Goal: Task Accomplishment & Management: Complete application form

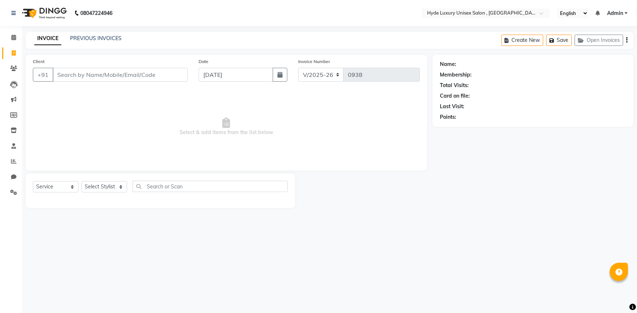
select select "8189"
select select "service"
drag, startPoint x: 0, startPoint y: 0, endPoint x: 106, endPoint y: 71, distance: 127.3
click at [106, 70] on input "Client" at bounding box center [120, 75] width 135 height 14
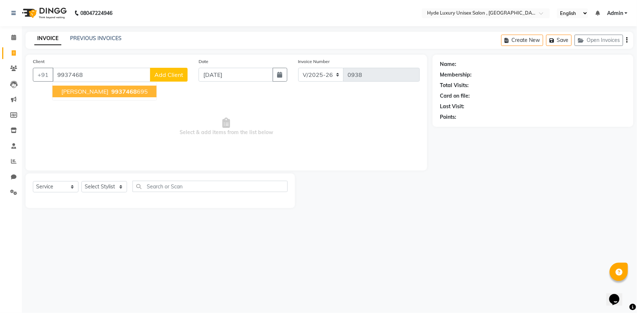
click at [111, 91] on span "9937468" at bounding box center [124, 91] width 26 height 7
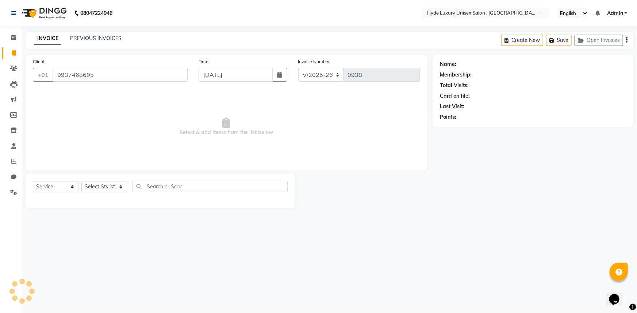
type input "9937468695"
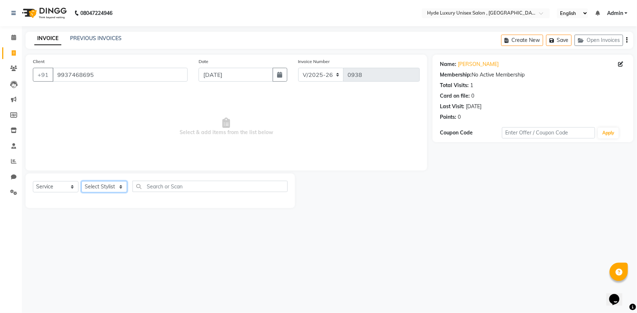
click at [97, 190] on select "Select Stylist Admin [PERSON_NAME] [PERSON_NAME] [PERSON_NAME] [PERSON_NAME] [P…" at bounding box center [104, 186] width 46 height 11
select select "79830"
click at [81, 181] on select "Select Stylist Admin [PERSON_NAME] [PERSON_NAME] [PERSON_NAME] [PERSON_NAME] [P…" at bounding box center [104, 186] width 46 height 11
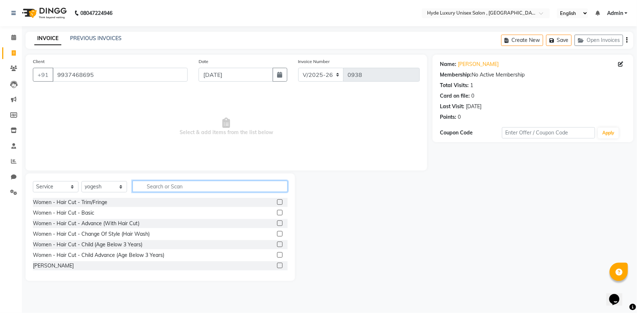
click at [160, 183] on input "text" at bounding box center [209, 186] width 155 height 11
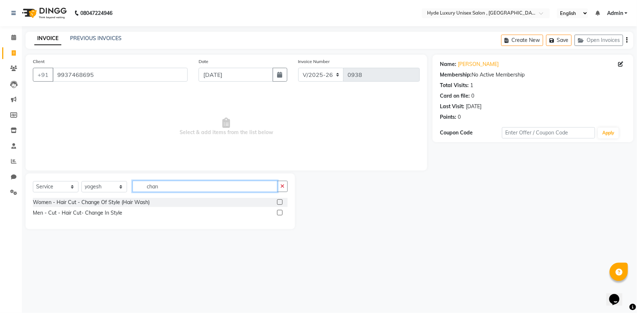
type input "chan"
click at [280, 212] on label at bounding box center [279, 212] width 5 height 5
click at [280, 212] on input "checkbox" at bounding box center [279, 213] width 5 height 5
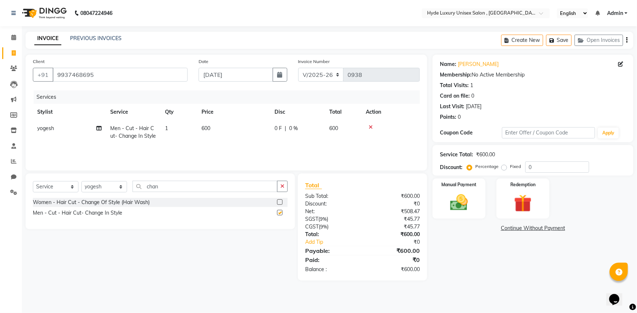
checkbox input "false"
click at [177, 189] on input "chan" at bounding box center [204, 186] width 145 height 11
type input "c"
type input "trim"
click at [279, 213] on label at bounding box center [279, 212] width 5 height 5
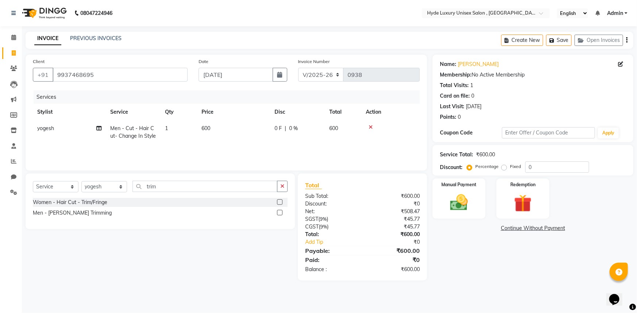
click at [279, 213] on input "checkbox" at bounding box center [279, 213] width 5 height 5
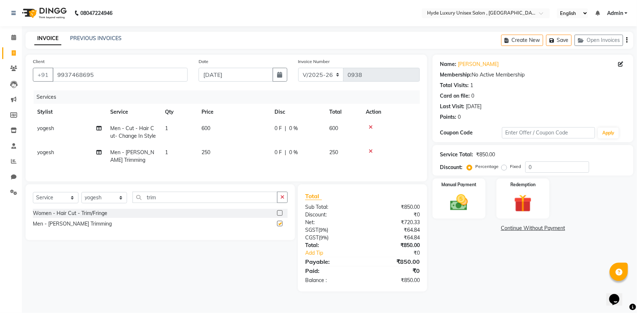
checkbox input "false"
click at [57, 202] on select "Select Service Product Membership Package Voucher Prepaid Gift Card" at bounding box center [56, 197] width 46 height 11
click at [33, 197] on select "Select Service Product Membership Package Voucher Prepaid Gift Card" at bounding box center [56, 197] width 46 height 11
click at [279, 216] on label at bounding box center [279, 213] width 5 height 5
click at [279, 216] on input "checkbox" at bounding box center [279, 213] width 5 height 5
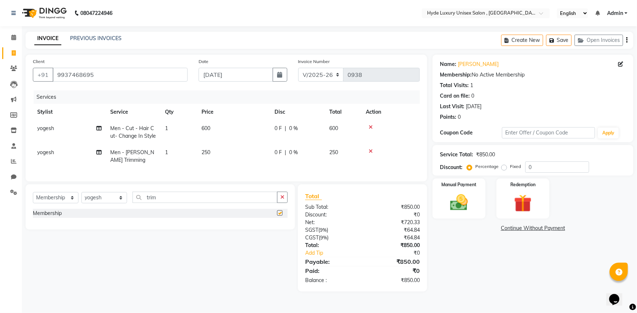
select select "select"
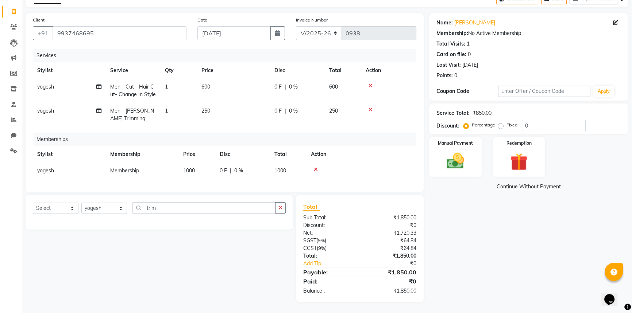
scroll to position [47, 0]
click at [453, 158] on img at bounding box center [456, 161] width 30 height 21
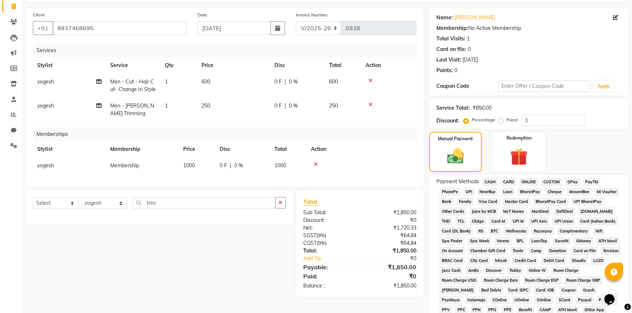
click at [467, 192] on span "UPI" at bounding box center [468, 192] width 11 height 8
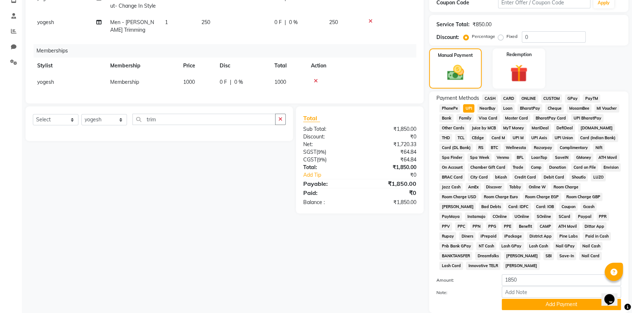
scroll to position [184, 0]
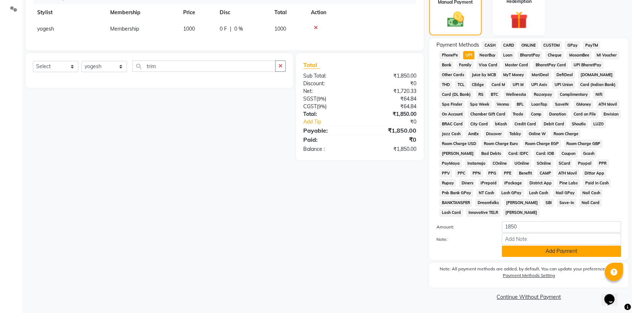
click at [528, 250] on button "Add Payment" at bounding box center [561, 251] width 119 height 11
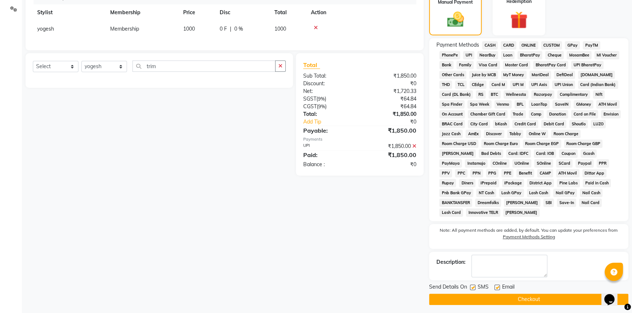
click at [530, 297] on button "Checkout" at bounding box center [528, 299] width 199 height 11
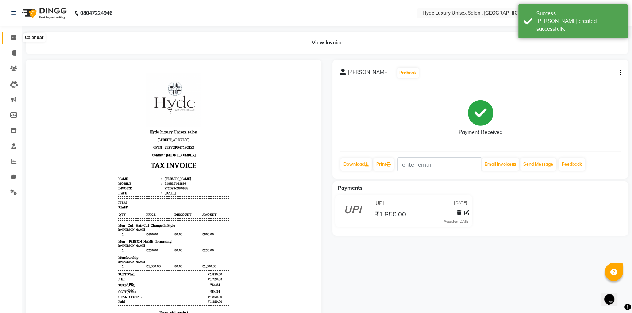
click at [11, 35] on icon at bounding box center [13, 37] width 5 height 5
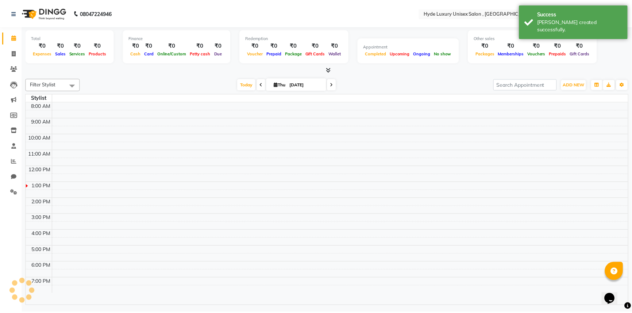
scroll to position [21, 0]
